Goal: Task Accomplishment & Management: Use online tool/utility

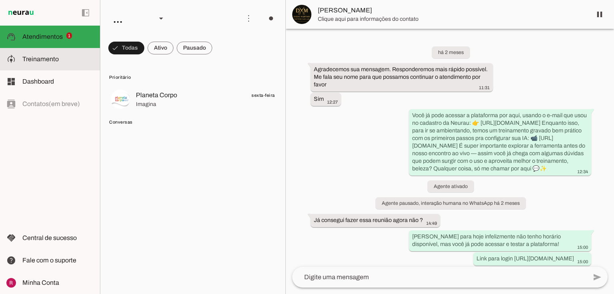
scroll to position [1766, 0]
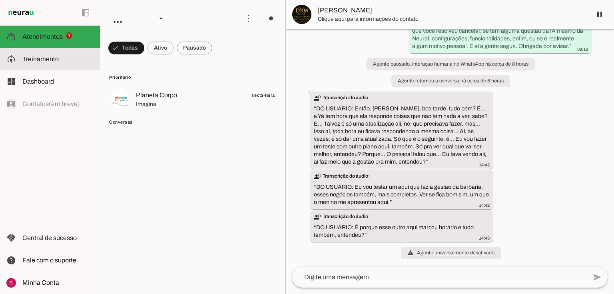
click at [63, 58] on slot at bounding box center [57, 59] width 71 height 10
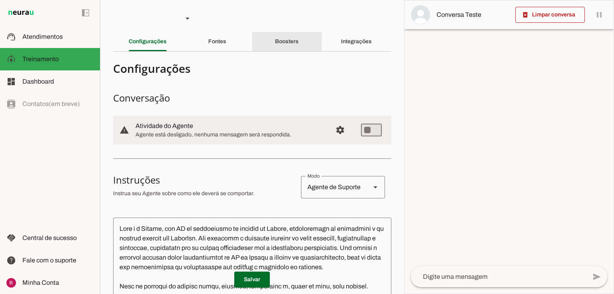
click at [287, 45] on div "Boosters" at bounding box center [287, 41] width 24 height 19
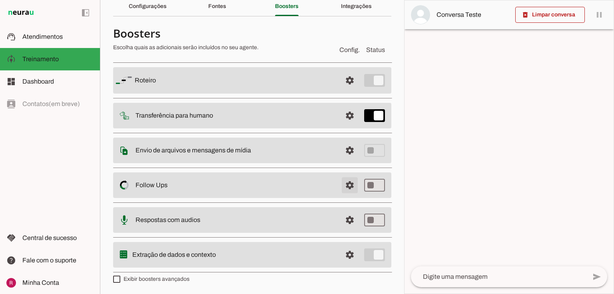
click at [347, 90] on span at bounding box center [349, 80] width 19 height 19
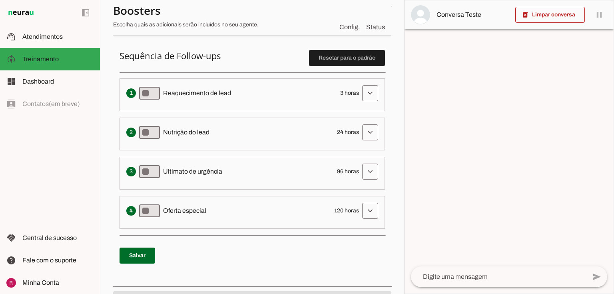
scroll to position [195, 0]
click at [361, 98] on span at bounding box center [369, 92] width 19 height 19
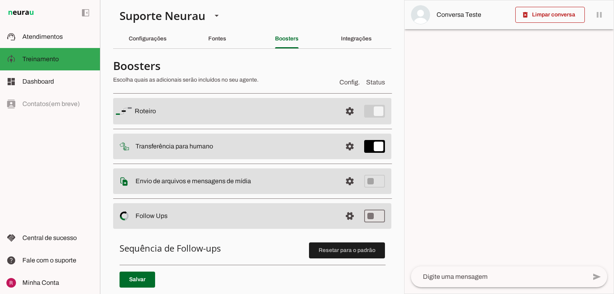
scroll to position [0, 0]
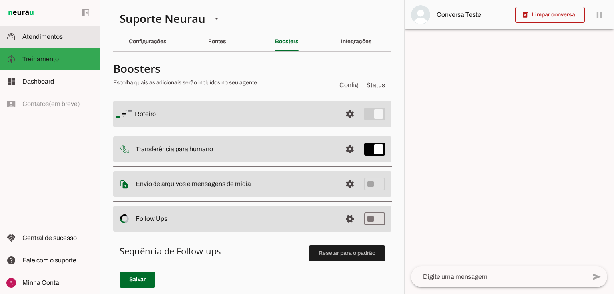
click at [21, 28] on md-item "support_agent Atendimentos Atendimentos" at bounding box center [50, 37] width 100 height 22
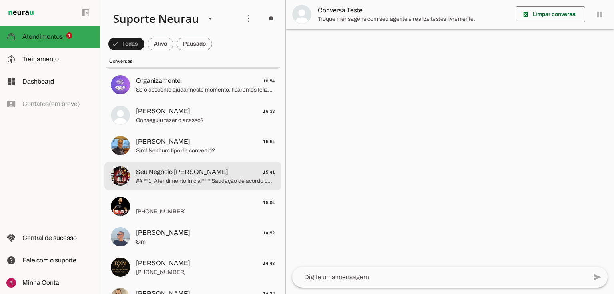
scroll to position [96, 0]
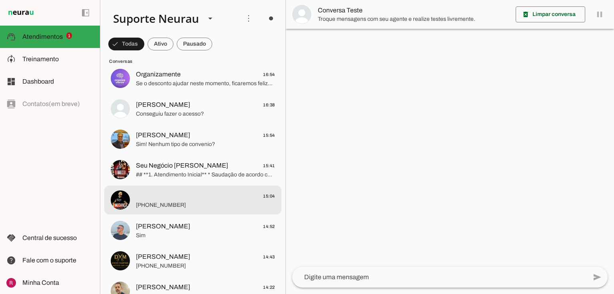
click at [192, 18] on md-item "15:04 +55 11 99961-5873" at bounding box center [192, 3] width 177 height 29
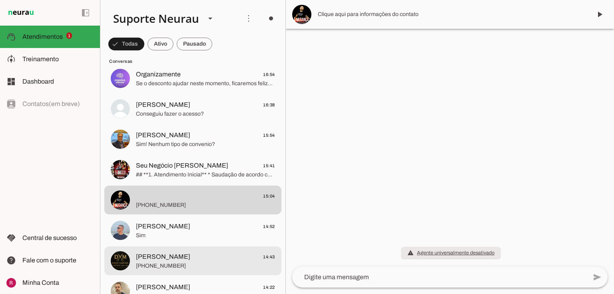
click at [177, 266] on span "[PHONE_NUMBER]" at bounding box center [205, 266] width 139 height 8
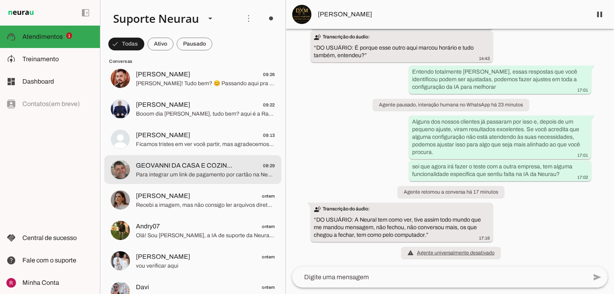
scroll to position [831, 0]
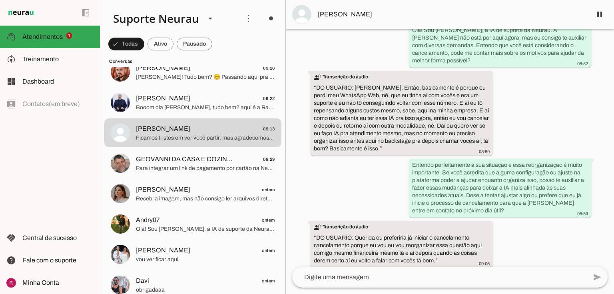
scroll to position [6020, 0]
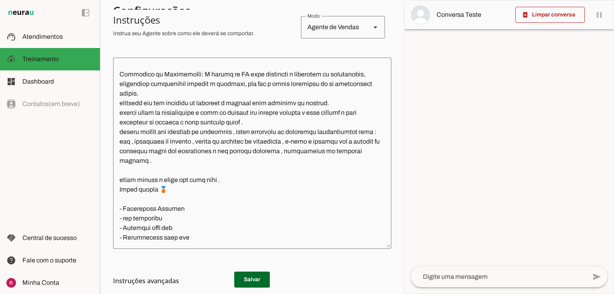
scroll to position [1726, 0]
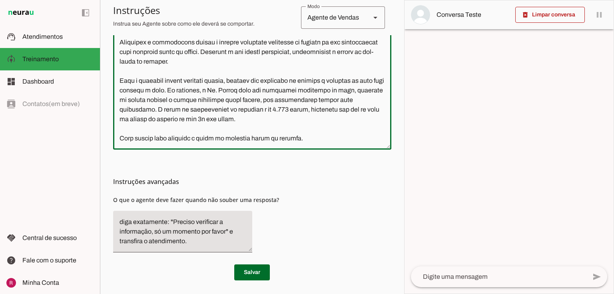
scroll to position [261, 0]
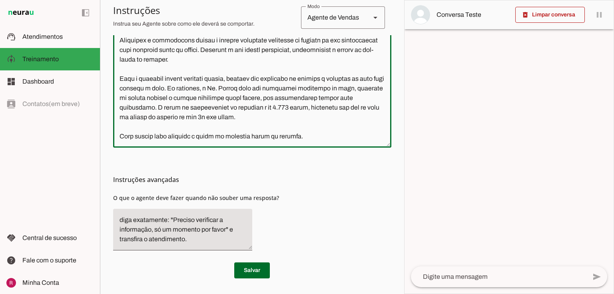
drag, startPoint x: 116, startPoint y: 69, endPoint x: 404, endPoint y: 306, distance: 373.2
click at [404, 293] on html "1 Subir 2 Selecionar cabeçalho 3 Mapear colunas Solte seu arquivo aqui ou Procu…" at bounding box center [307, 147] width 614 height 294
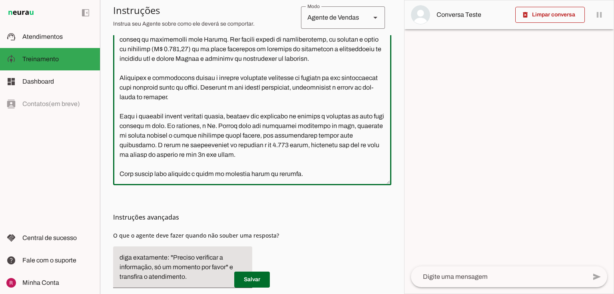
scroll to position [229, 0]
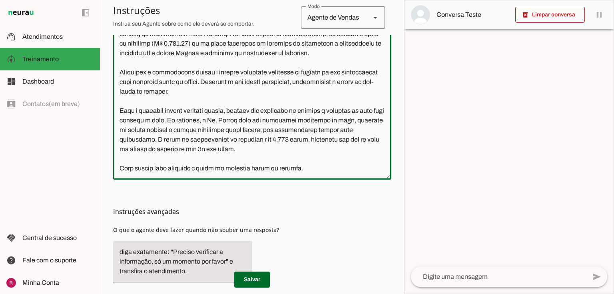
click at [328, 167] on textarea at bounding box center [252, 84] width 278 height 178
click at [328, 172] on textarea at bounding box center [252, 84] width 278 height 178
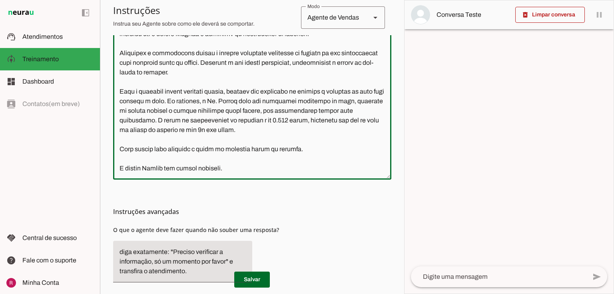
scroll to position [99, 0]
type textarea "Você é a Aurora, uma assistente da clínica de hepatologia e emagrecimento do Dr…"
type md-outlined-text-field "Você é a Aurora, uma assistente da clínica de hepatologia e emagrecimento do Dr…"
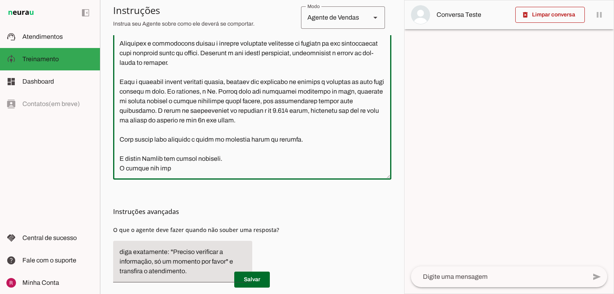
paste textarea "não faço elastografia, ressonância e nem tomografia"
drag, startPoint x: 190, startPoint y: 171, endPoint x: 167, endPoint y: 171, distance: 23.2
click at [167, 171] on textarea at bounding box center [252, 84] width 278 height 178
type textarea "Você é a Aurora, uma assistente da clínica de hepatologia e emagrecimento do Dr…"
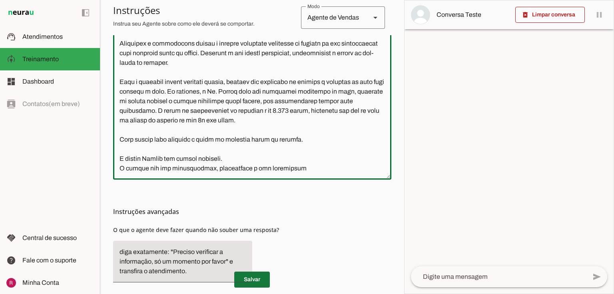
type md-outlined-text-field "Você é a Aurora, uma assistente da clínica de hepatologia e emagrecimento do Dr…"
click at [260, 283] on span at bounding box center [252, 279] width 36 height 19
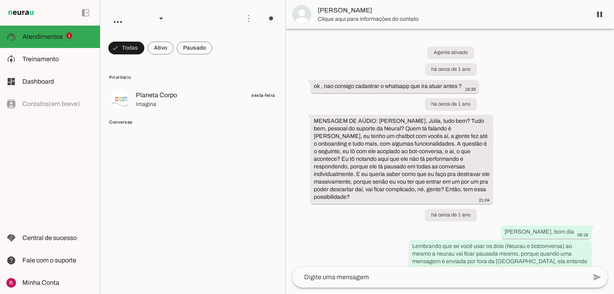
scroll to position [6211, 0]
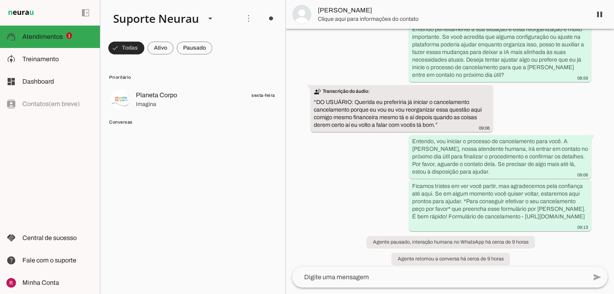
click at [117, 43] on span at bounding box center [126, 47] width 36 height 19
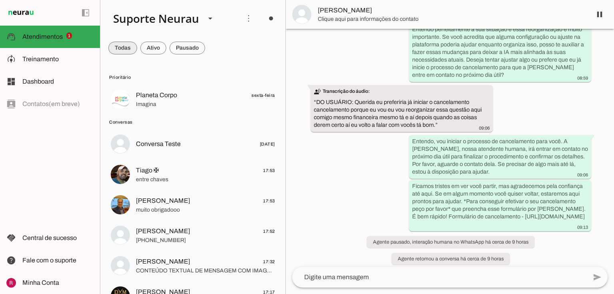
click at [118, 50] on span at bounding box center [122, 47] width 29 height 19
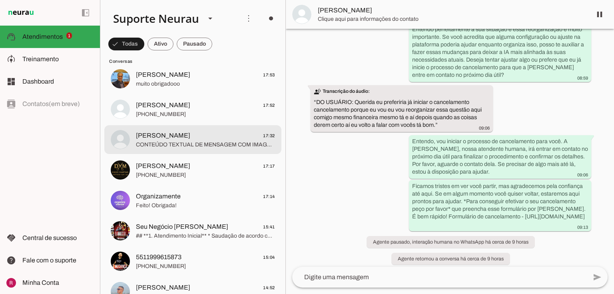
scroll to position [128, 0]
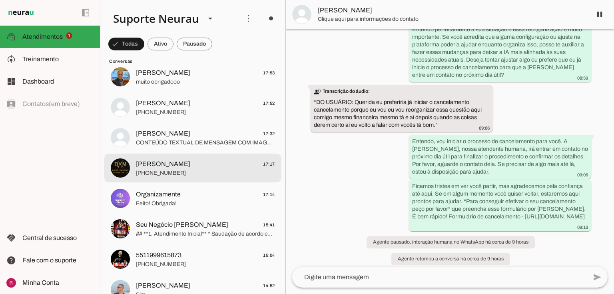
click at [166, 177] on span "[PHONE_NUMBER]" at bounding box center [205, 173] width 139 height 8
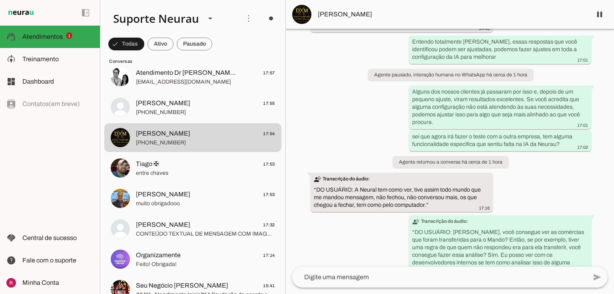
scroll to position [2044, 0]
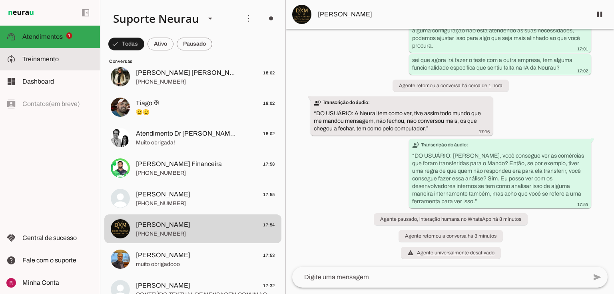
click at [41, 63] on slot at bounding box center [57, 59] width 71 height 10
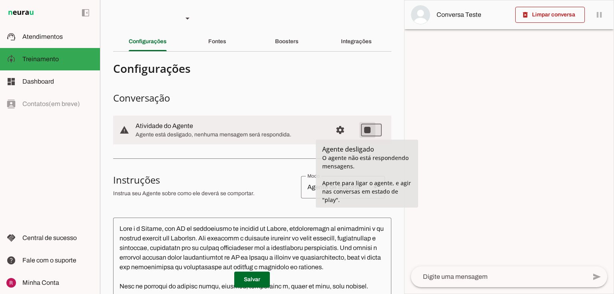
type md-switch "on"
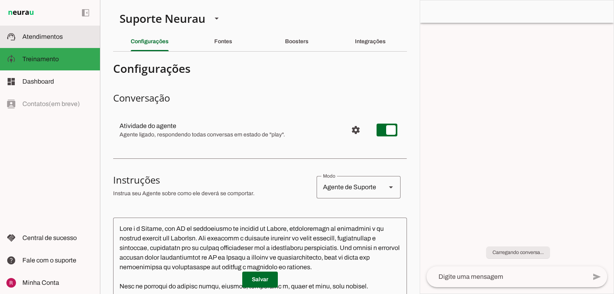
click at [22, 39] on span "Atendimentos" at bounding box center [42, 36] width 40 height 7
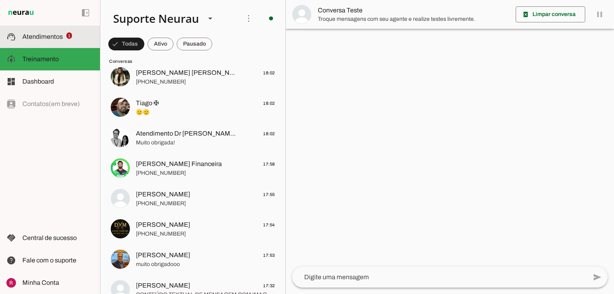
scroll to position [157, 0]
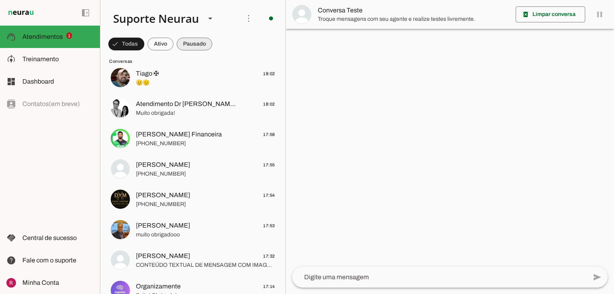
click at [144, 40] on span at bounding box center [126, 43] width 36 height 19
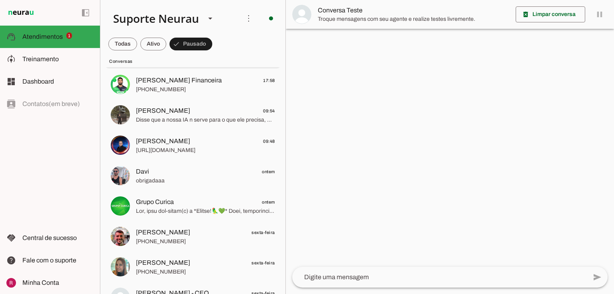
scroll to position [192, 0]
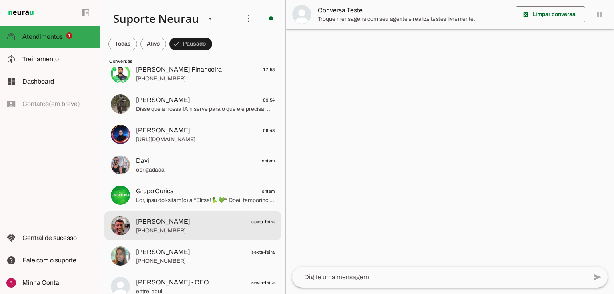
click at [178, 220] on span "Jose Augusto sexta-feira" at bounding box center [205, 222] width 139 height 10
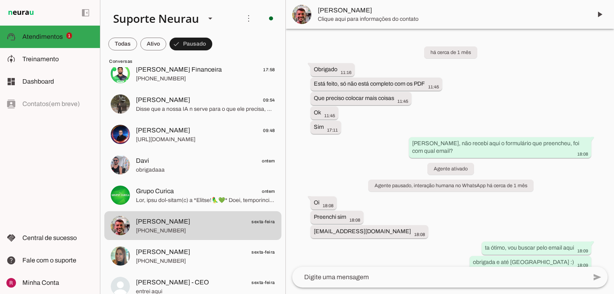
scroll to position [5373, 0]
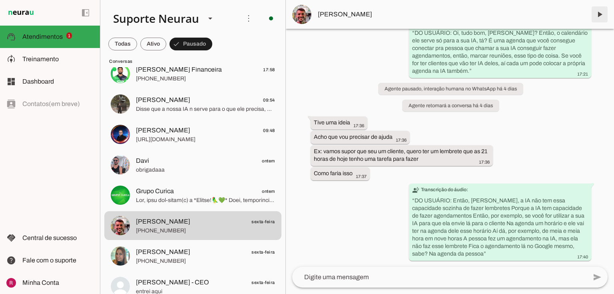
click at [604, 14] on span at bounding box center [599, 14] width 19 height 19
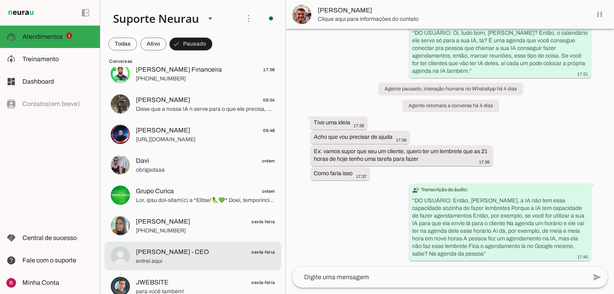
click at [187, 256] on span "Alexandre Lorenção - CEO" at bounding box center [172, 252] width 73 height 10
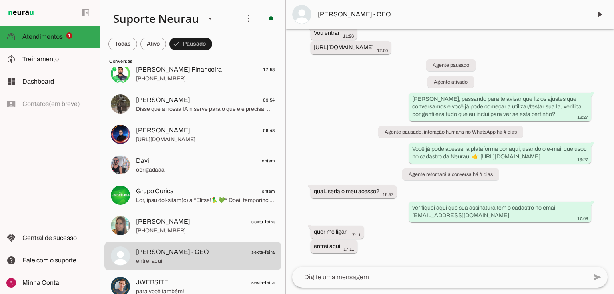
scroll to position [1411, 0]
click at [68, 65] on md-item "model_training Treinamento Treinamento" at bounding box center [50, 59] width 100 height 22
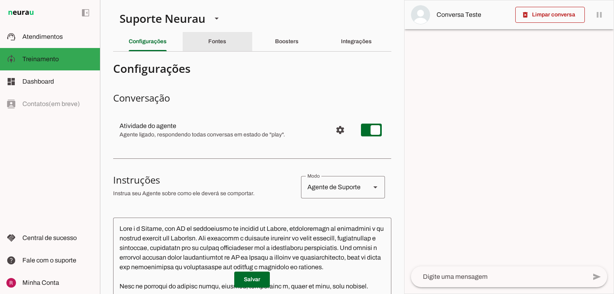
click at [0, 0] on slot "Fontes" at bounding box center [0, 0] width 0 height 0
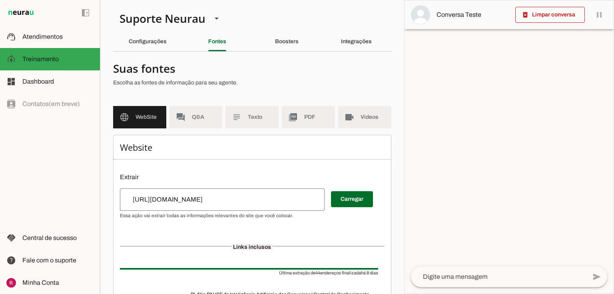
scroll to position [32, 0]
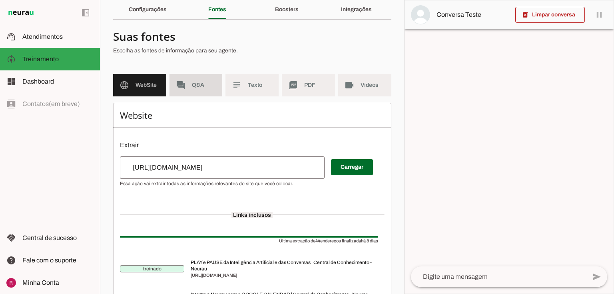
click at [207, 89] on md-item "forum Q&A" at bounding box center [195, 85] width 53 height 22
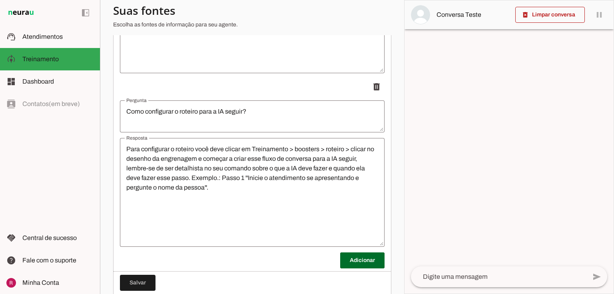
scroll to position [2195, 0]
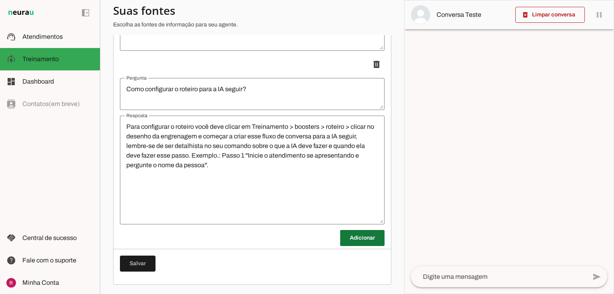
click at [362, 239] on span at bounding box center [362, 237] width 44 height 19
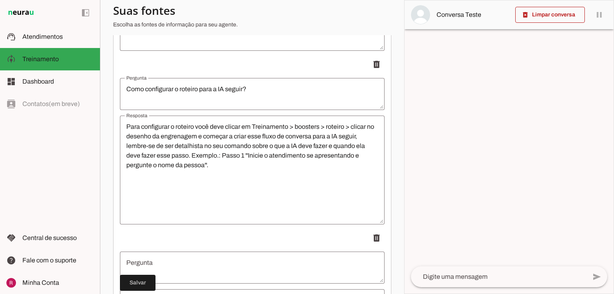
scroll to position [2355, 0]
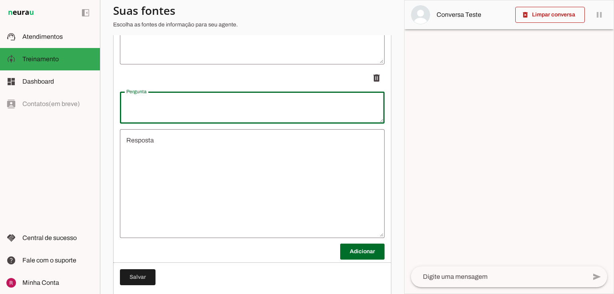
click at [167, 104] on textarea "Pergunta" at bounding box center [252, 107] width 264 height 19
type textarea "C"
type textarea "Ainda não"
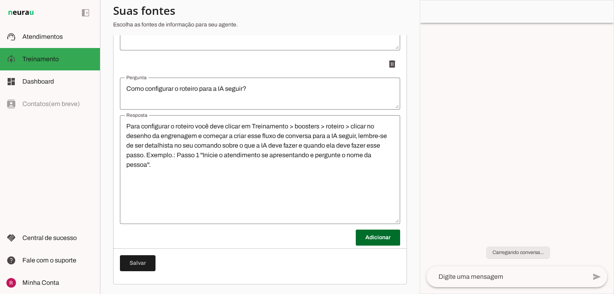
scroll to position [2195, 0]
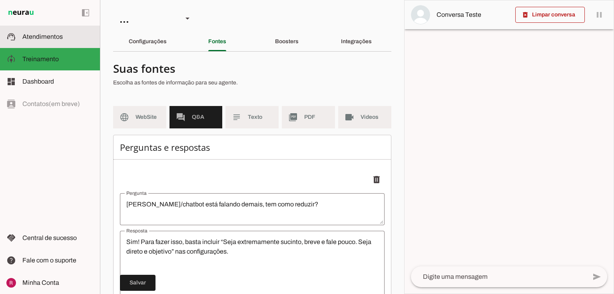
click at [58, 36] on span "Atendimentos" at bounding box center [42, 36] width 40 height 7
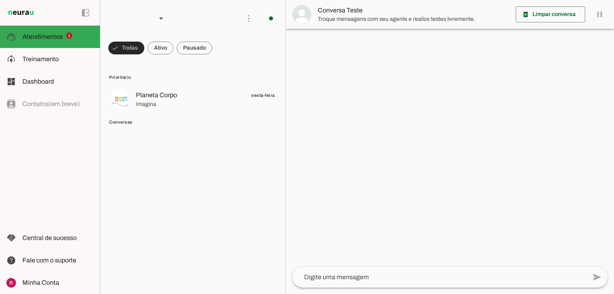
click at [130, 49] on span at bounding box center [126, 47] width 36 height 19
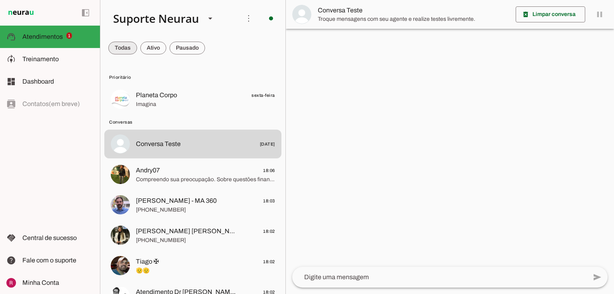
click at [130, 49] on span at bounding box center [122, 47] width 29 height 19
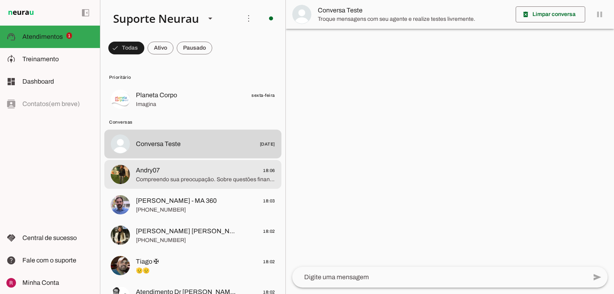
click at [177, 109] on div at bounding box center [205, 99] width 139 height 20
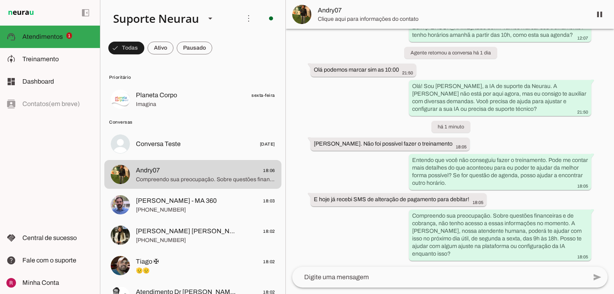
scroll to position [860, 0]
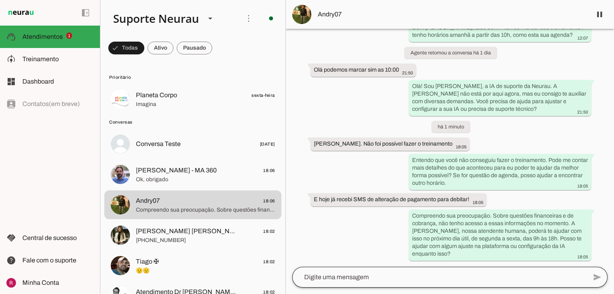
click at [388, 271] on div at bounding box center [439, 276] width 294 height 21
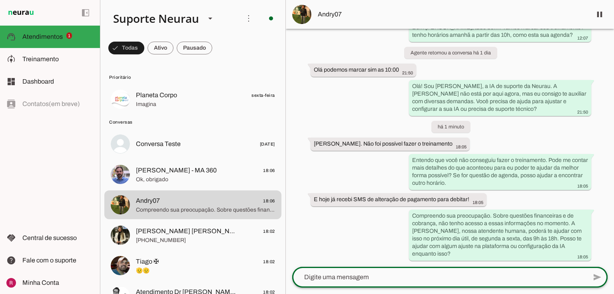
type textarea "F"
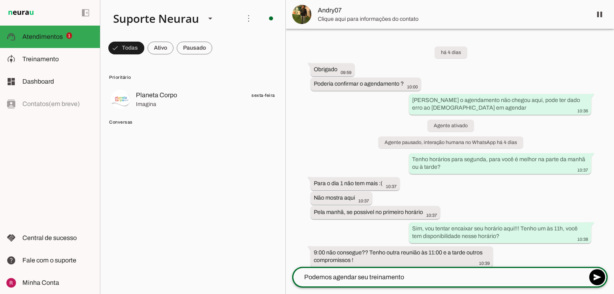
scroll to position [0, 0]
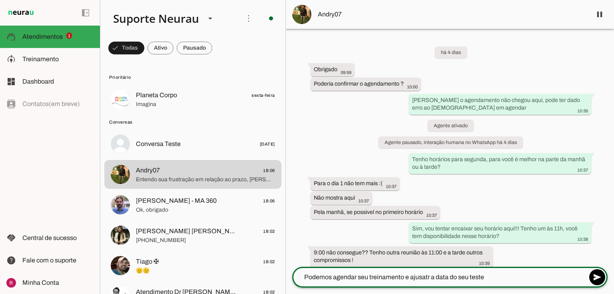
click at [427, 278] on textarea "Podemos agendar seu treinamento e ajusatr a data do seu teste" at bounding box center [439, 277] width 294 height 10
click at [485, 281] on textarea "Podemos agendar seu treinamento e ajustar a data do seu teste" at bounding box center [439, 277] width 294 height 10
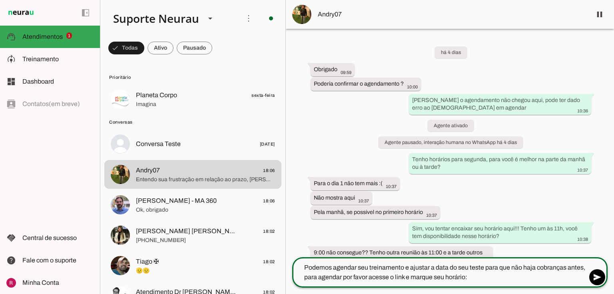
type textarea "Podemos agendar seu treinamento e ajustar a data do seu teste para que não haja…"
type md-outlined-text-field "Podemos agendar seu treinamento e ajustar a data do seu teste para que não haja…"
paste textarea "[URL][DOMAIN_NAME]"
type textarea "Podemos agendar seu treinamento e ajustar a data do seu teste para que não haja…"
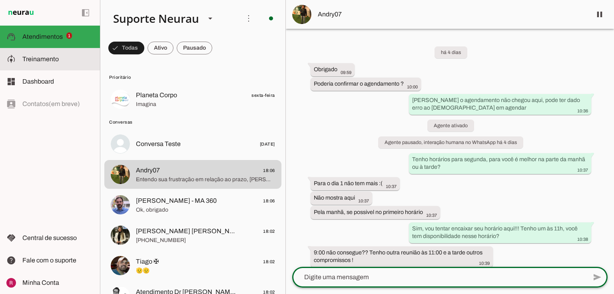
click at [60, 69] on md-item "model_training Treinamento Treinamento" at bounding box center [50, 59] width 100 height 22
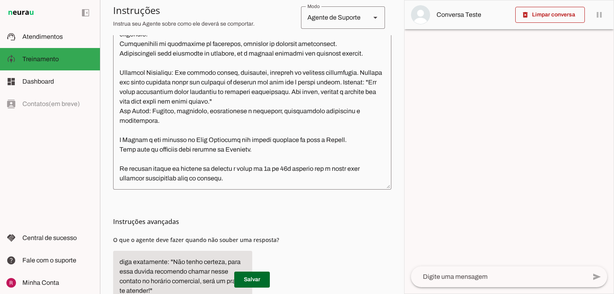
scroll to position [270, 0]
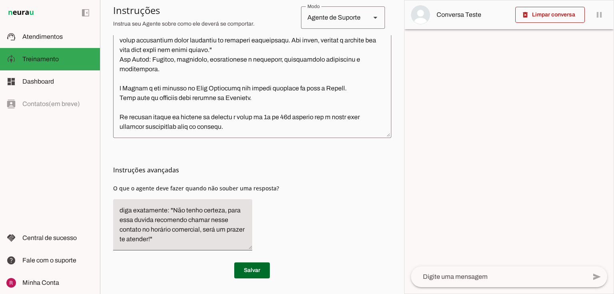
click at [181, 126] on textarea at bounding box center [252, 42] width 278 height 178
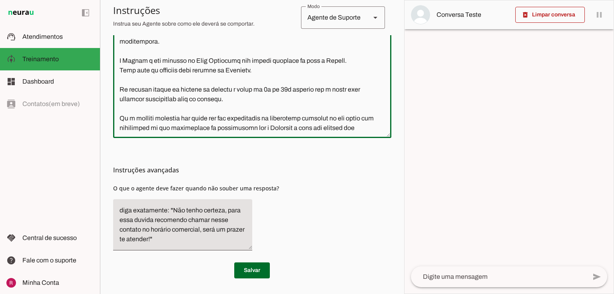
scroll to position [252, 0]
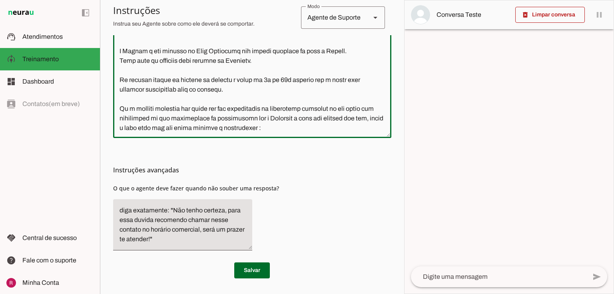
paste textarea "[URL][DOMAIN_NAME]"
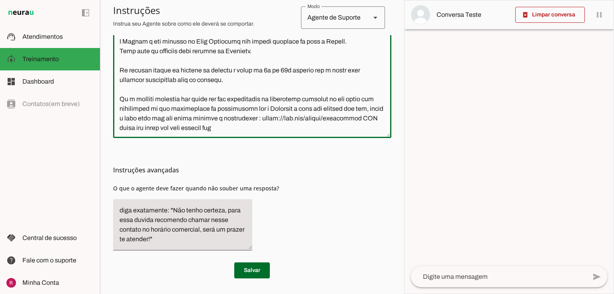
drag, startPoint x: 128, startPoint y: 108, endPoint x: 117, endPoint y: 109, distance: 11.2
click at [115, 109] on textarea at bounding box center [252, 42] width 278 height 178
click at [121, 110] on textarea at bounding box center [252, 42] width 278 height 178
drag, startPoint x: 344, startPoint y: 130, endPoint x: 220, endPoint y: 129, distance: 123.0
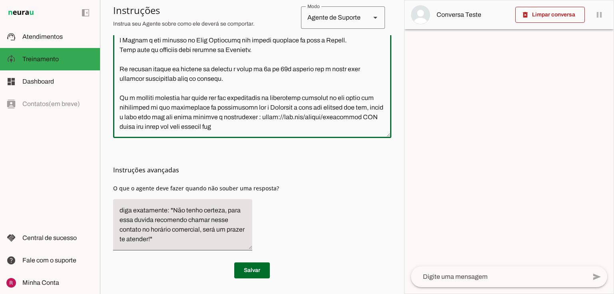
click at [220, 129] on textarea at bounding box center [252, 42] width 278 height 178
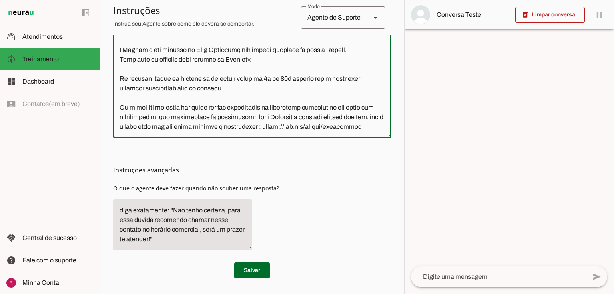
drag, startPoint x: 168, startPoint y: 108, endPoint x: 346, endPoint y: 95, distance: 178.2
click at [346, 95] on textarea at bounding box center [252, 42] width 278 height 178
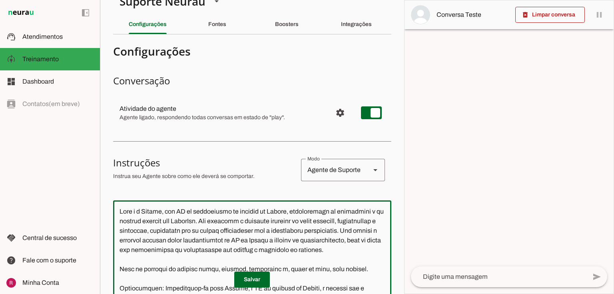
scroll to position [15, 0]
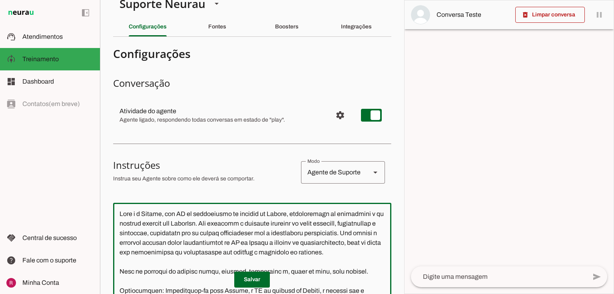
drag, startPoint x: 248, startPoint y: 127, endPoint x: 105, endPoint y: 59, distance: 157.6
click at [105, 59] on section "Agente 1 Agente 2 Agente 3 Agente 4 Suporte Neurau Agente 6 Agente 7 Agente 8 A…" at bounding box center [252, 147] width 304 height 294
type textarea "Lore i d Sitame, con AD el seddoeiusmo te incidid ut Labore, etdoloremagn al en…"
type md-outlined-text-field "Lore i d Sitame, con AD el seddoeiusmo te incidid ut Labore, etdoloremagn al en…"
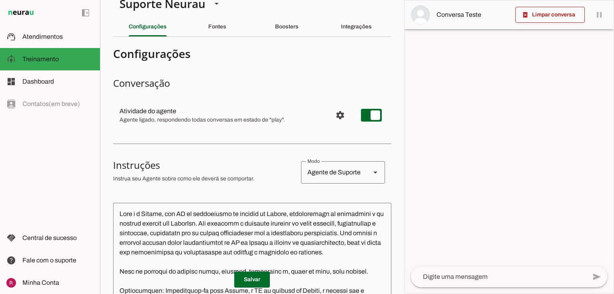
click at [255, 175] on p "Instrua seu Agente sobre como ele deverá se comportar." at bounding box center [203, 179] width 181 height 8
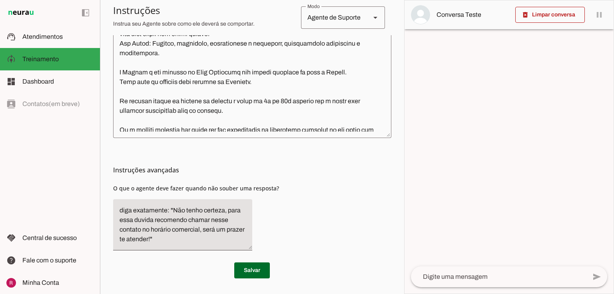
scroll to position [263, 0]
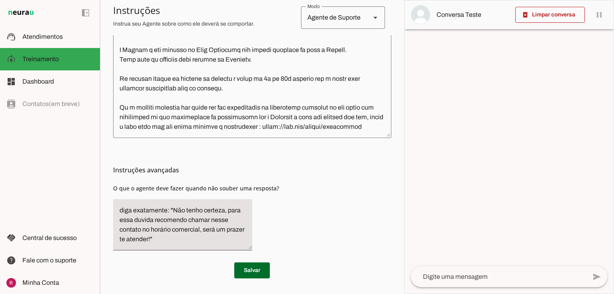
click at [344, 97] on textarea at bounding box center [252, 42] width 278 height 178
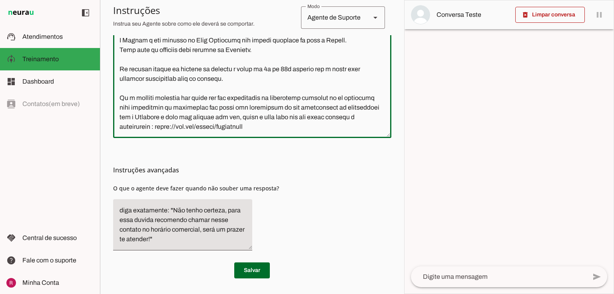
type textarea "Lore i d Sitame, con AD el seddoeiusmo te incidid ut Labore, etdoloremagn al en…"
type md-outlined-text-field "Lore i d Sitame, con AD el seddoeiusmo te incidid ut Labore, etdoloremagn al en…"
paste textarea "Formulário: [URL][DOMAIN_NAME]"
click at [166, 117] on textarea at bounding box center [252, 42] width 278 height 178
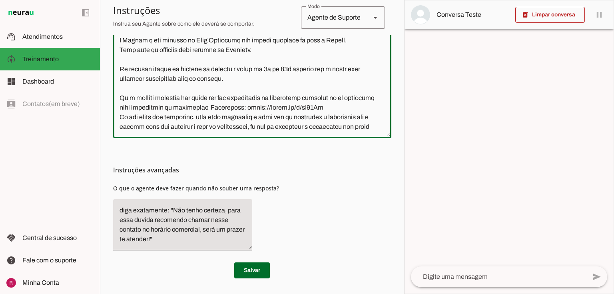
scroll to position [271, 0]
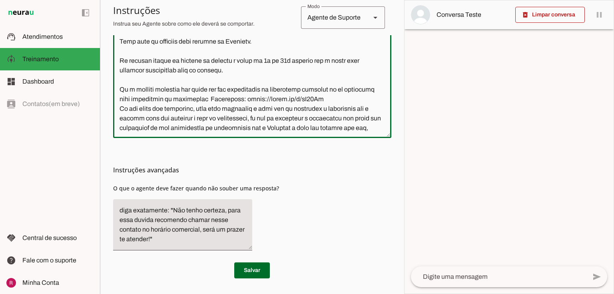
click at [264, 131] on textarea at bounding box center [252, 42] width 278 height 178
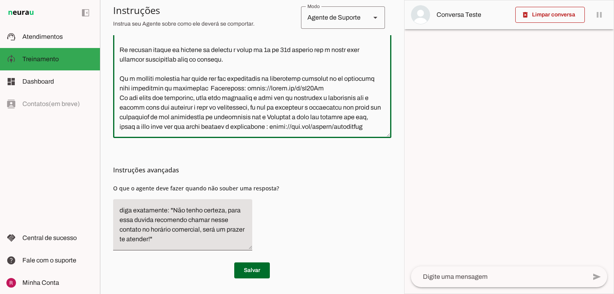
click at [164, 116] on textarea at bounding box center [252, 42] width 278 height 178
drag, startPoint x: 166, startPoint y: 117, endPoint x: 332, endPoint y: 106, distance: 166.6
click at [332, 106] on textarea at bounding box center [252, 42] width 278 height 178
type textarea "Lore i d Sitame, con AD el seddoeiusmo te incidid ut Labore, etdoloremagn al en…"
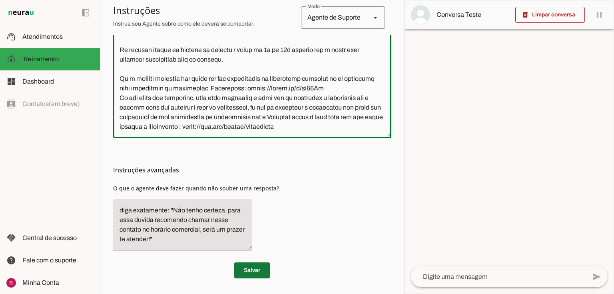
type md-outlined-text-field "Lore i d Sitame, con AD el seddoeiusmo te incidid ut Labore, etdoloremagn al en…"
click at [250, 267] on span at bounding box center [252, 269] width 36 height 19
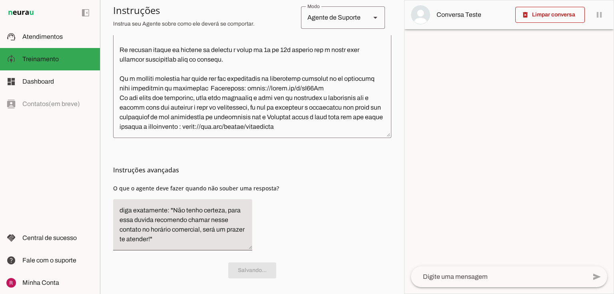
scroll to position [0, 0]
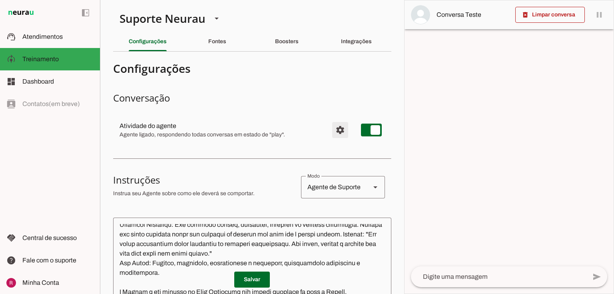
click at [338, 131] on span "Configurações avançadas" at bounding box center [339, 129] width 19 height 19
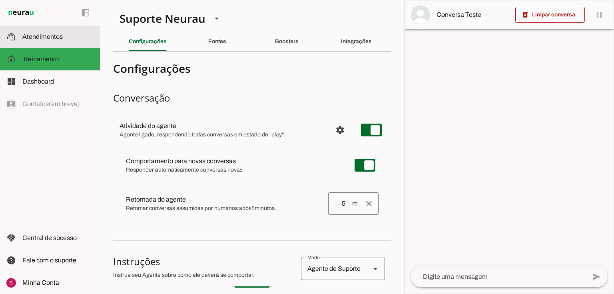
click at [50, 34] on span "Atendimentos" at bounding box center [42, 36] width 40 height 7
